Goal: Understand process/instructions

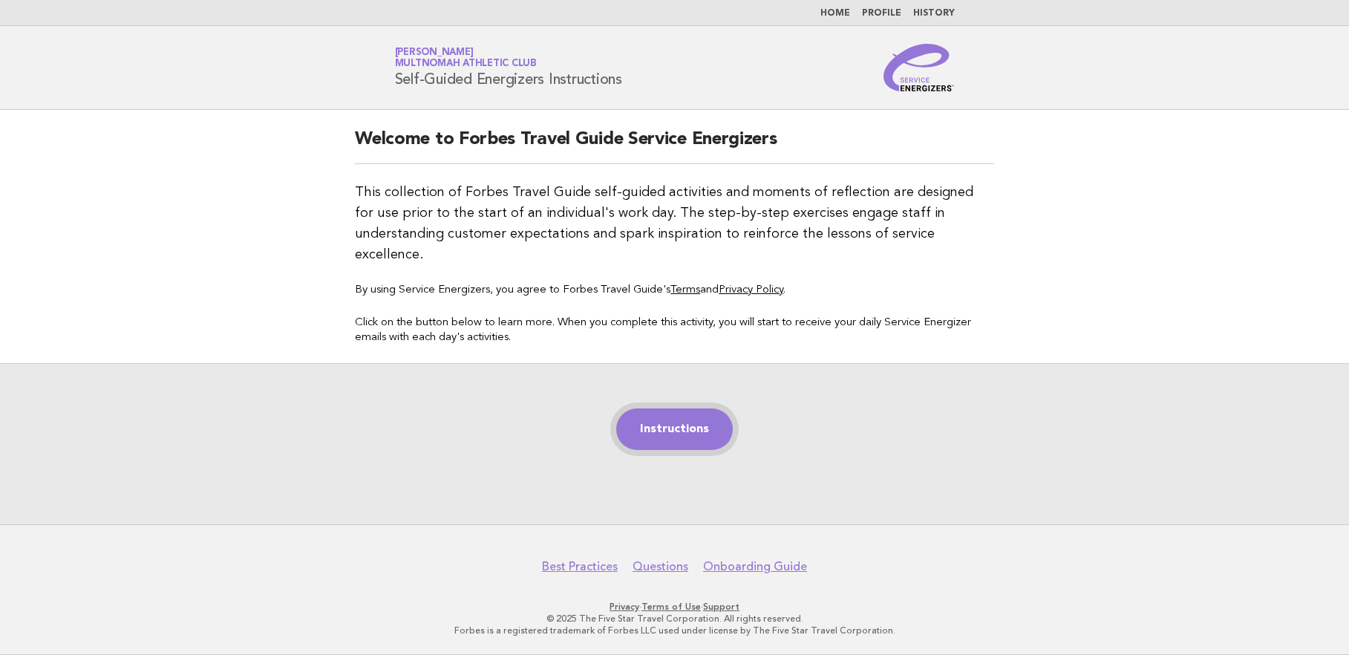
click at [693, 410] on link "Instructions" at bounding box center [674, 429] width 117 height 42
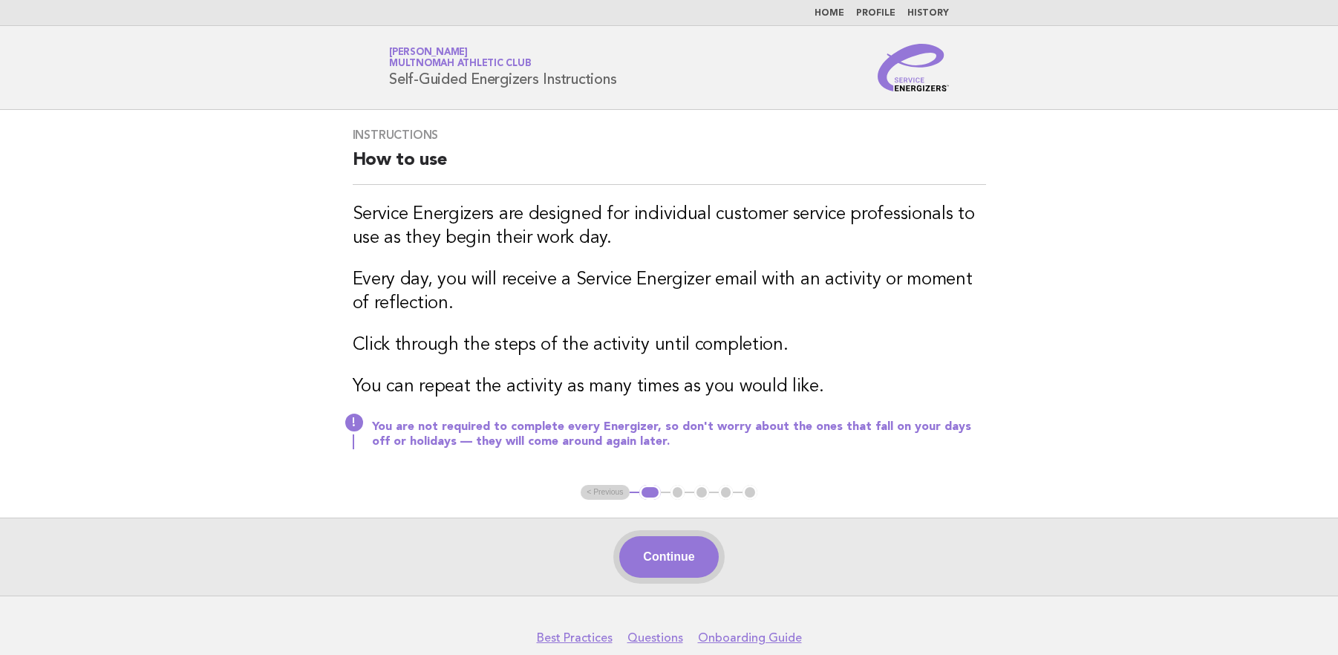
click at [688, 562] on button "Continue" at bounding box center [668, 557] width 99 height 42
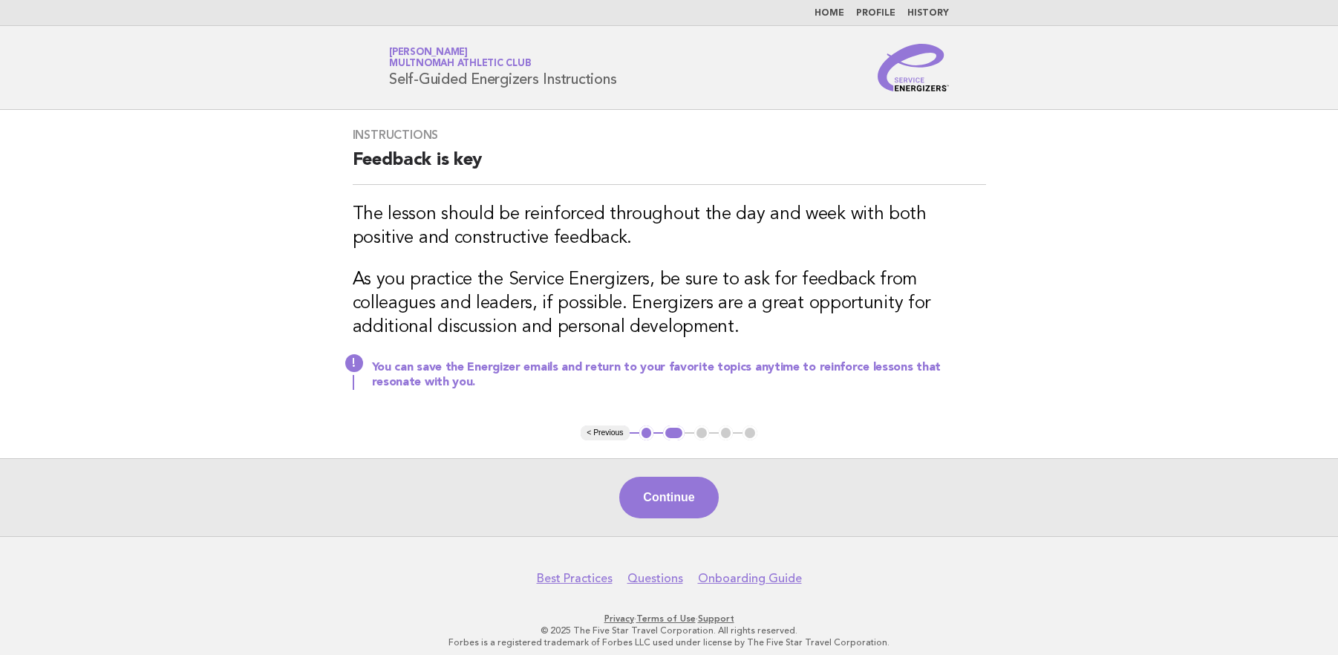
click at [1313, 498] on div "Continue" at bounding box center [669, 497] width 1338 height 78
click at [681, 497] on button "Continue" at bounding box center [668, 498] width 99 height 42
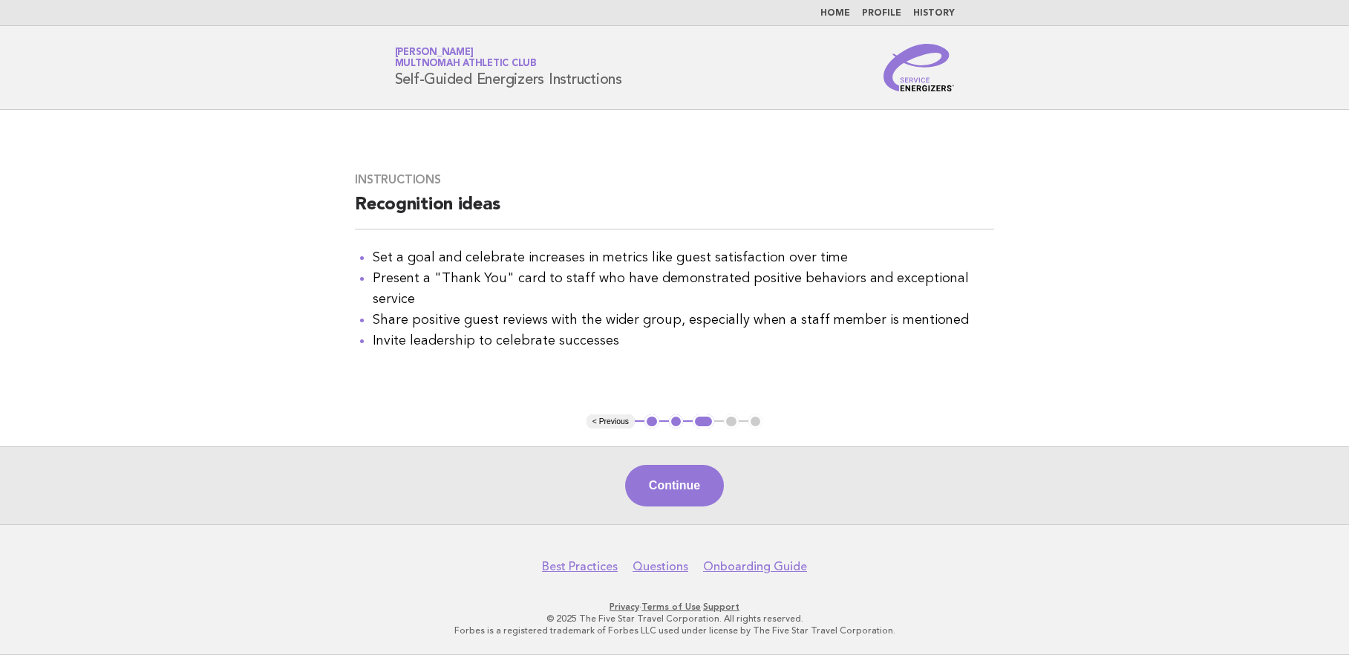
click at [681, 497] on button "Continue" at bounding box center [674, 486] width 99 height 42
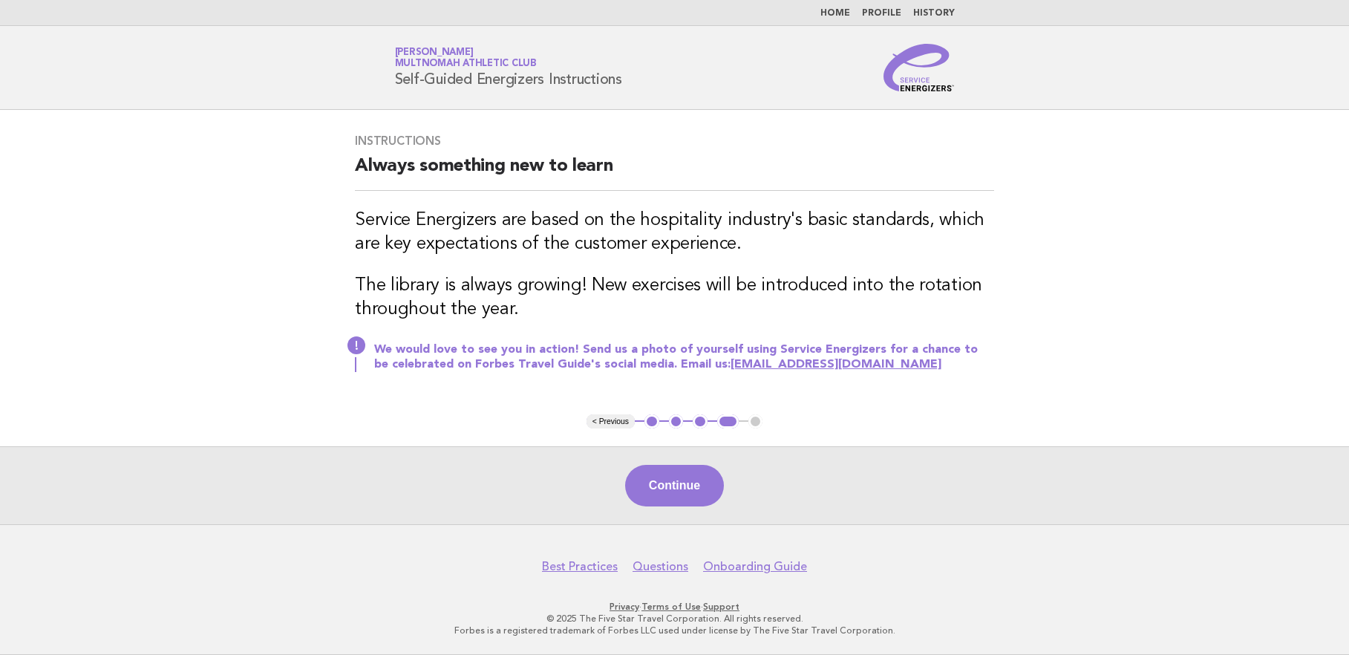
click at [681, 497] on button "Continue" at bounding box center [674, 486] width 99 height 42
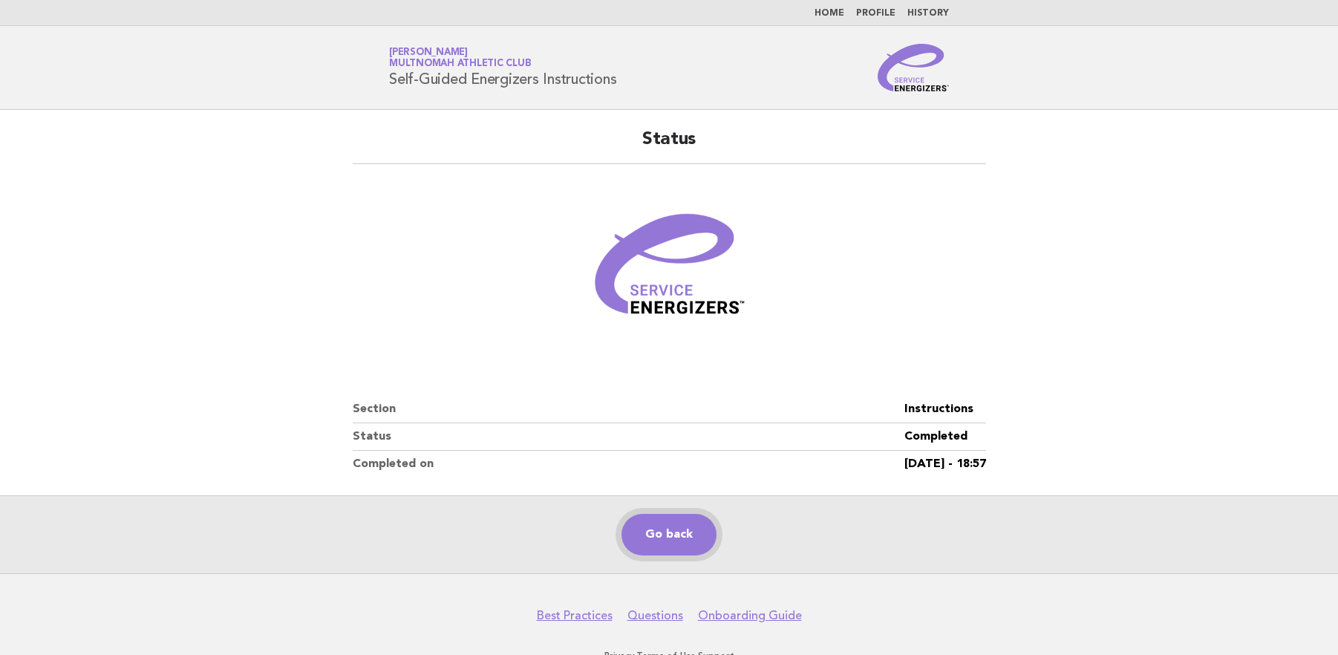
click at [688, 539] on link "Go back" at bounding box center [668, 535] width 95 height 42
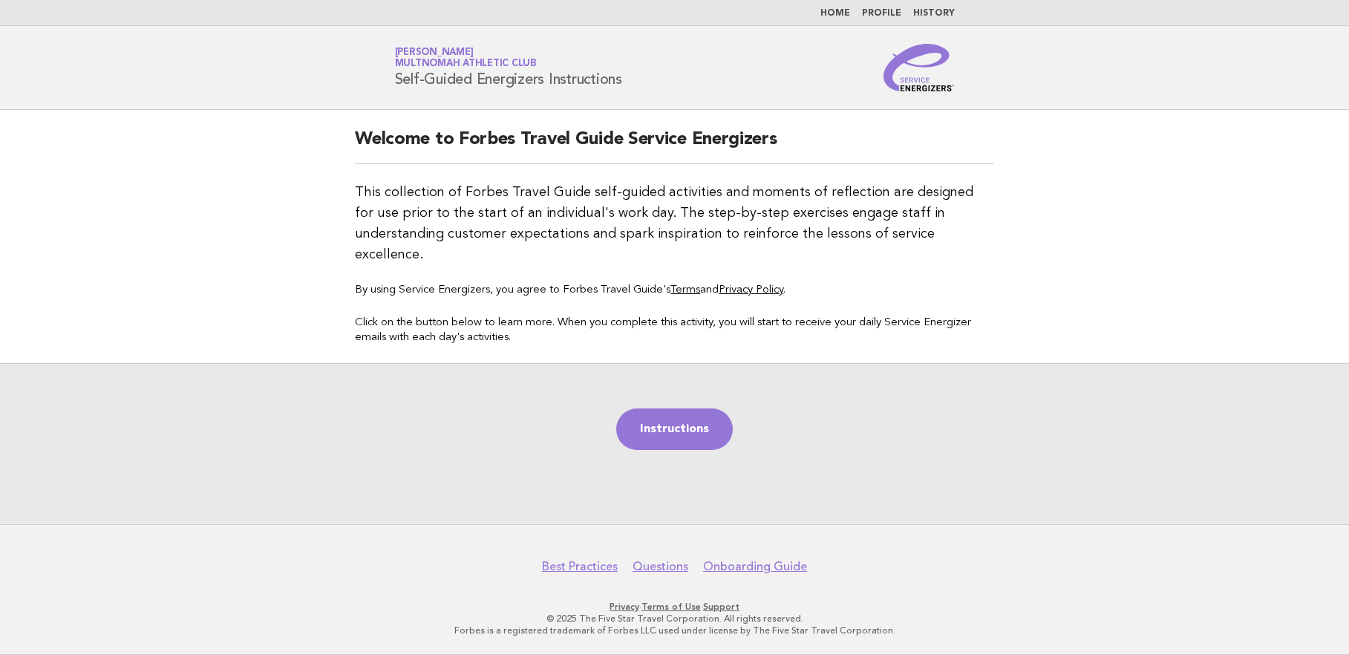
click at [1308, 243] on main "Welcome to Forbes Travel Guide Service Energizers This collection of Forbes Tra…" at bounding box center [674, 317] width 1349 height 414
